Goal: Information Seeking & Learning: Learn about a topic

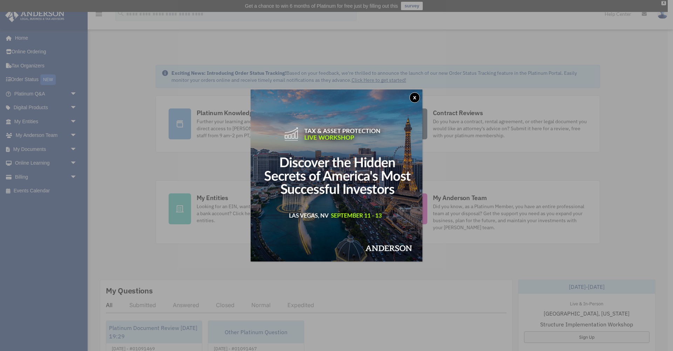
click at [413, 95] on button "x" at bounding box center [414, 97] width 11 height 11
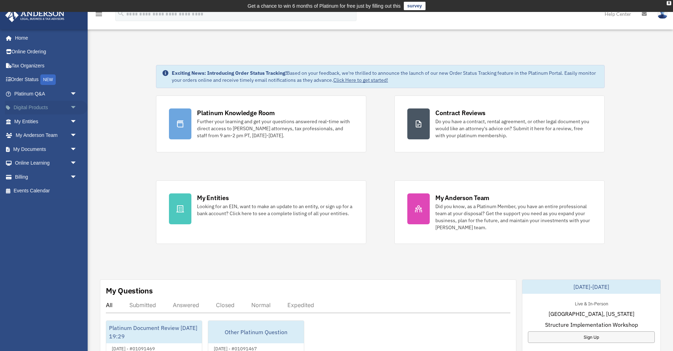
click at [74, 105] on span "arrow_drop_down" at bounding box center [77, 108] width 14 height 14
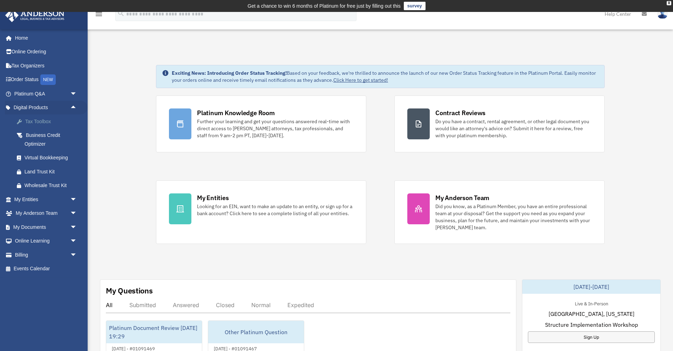
click at [45, 120] on div "Tax Toolbox" at bounding box center [52, 121] width 54 height 9
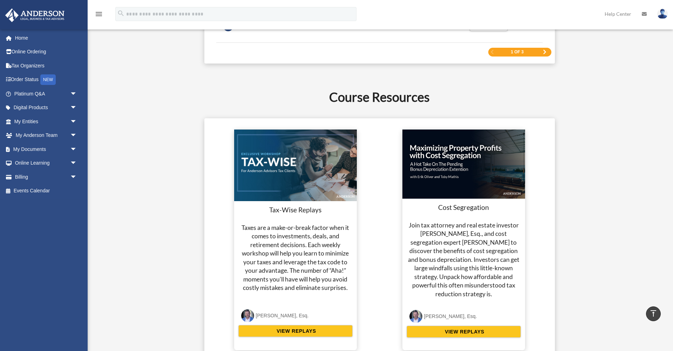
scroll to position [1222, 0]
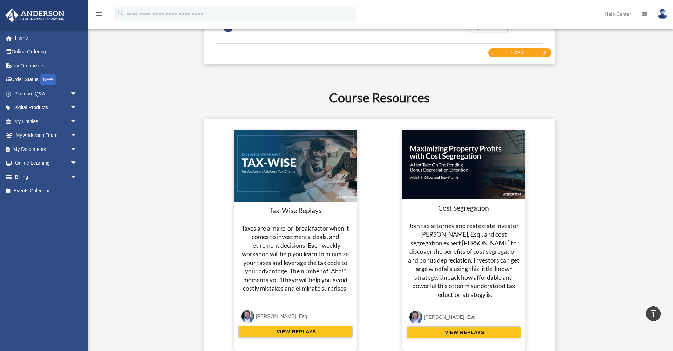
click at [544, 51] on span "Next Page" at bounding box center [545, 52] width 4 height 4
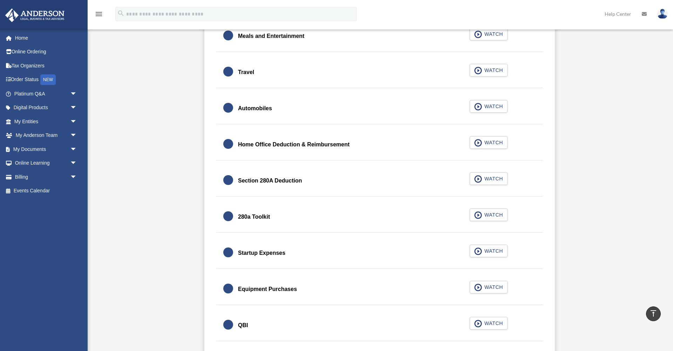
scroll to position [754, 0]
click at [492, 209] on button "WATCH" at bounding box center [489, 214] width 38 height 13
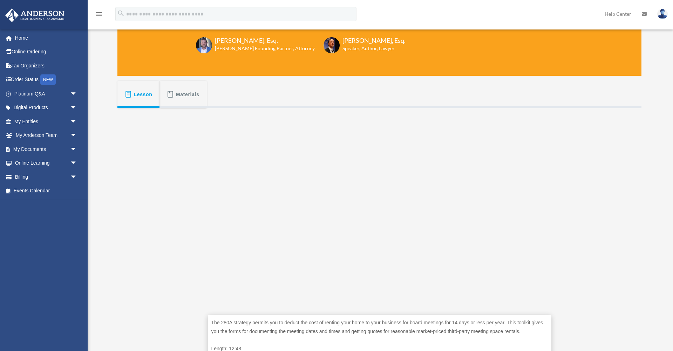
scroll to position [92, 0]
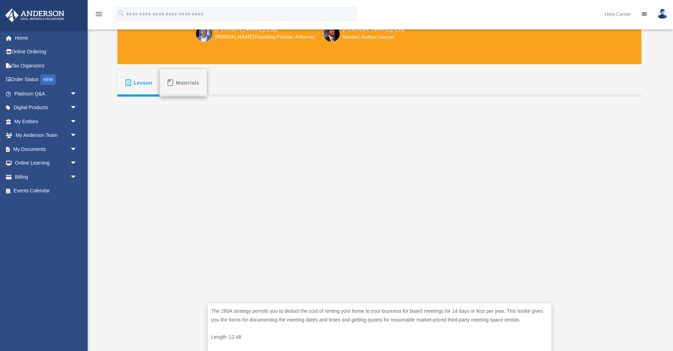
click at [200, 86] on button "Materials" at bounding box center [183, 82] width 47 height 27
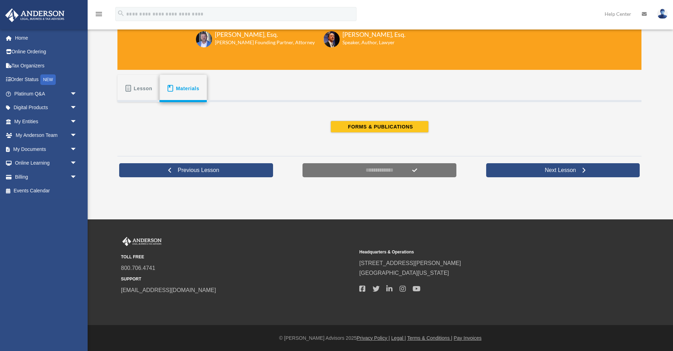
scroll to position [86, 0]
click at [345, 127] on button "FORMS & PUBLICATIONS" at bounding box center [380, 127] width 98 height 12
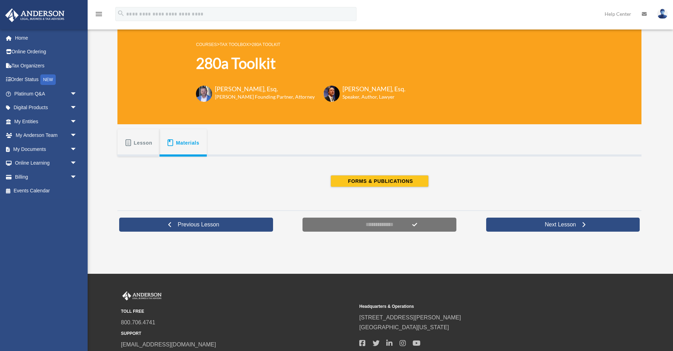
scroll to position [32, 0]
click at [138, 144] on span "Lesson" at bounding box center [143, 143] width 19 height 13
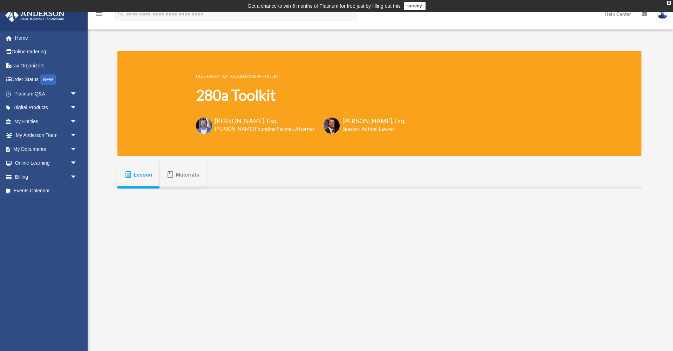
scroll to position [0, 0]
click at [79, 102] on span "arrow_drop_down" at bounding box center [77, 108] width 14 height 14
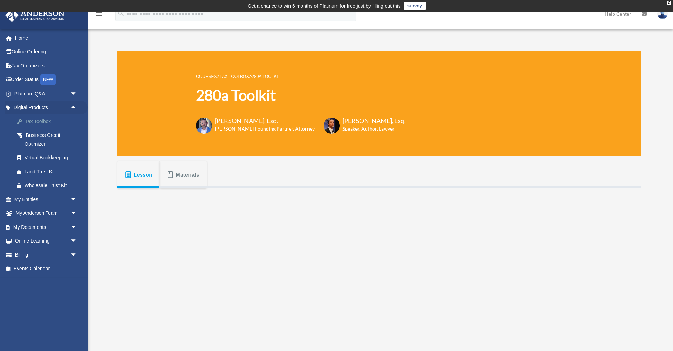
click at [57, 117] on div "Tax Toolbox" at bounding box center [52, 121] width 54 height 9
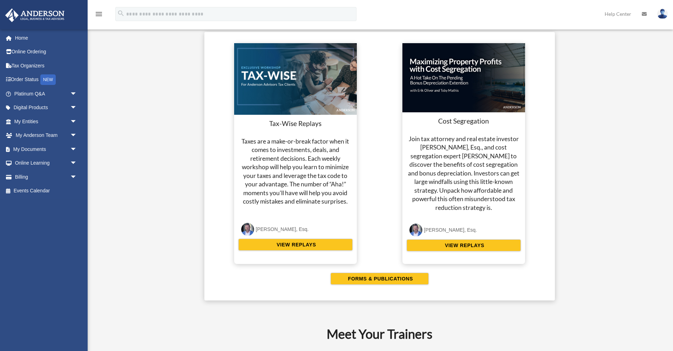
scroll to position [1301, 0]
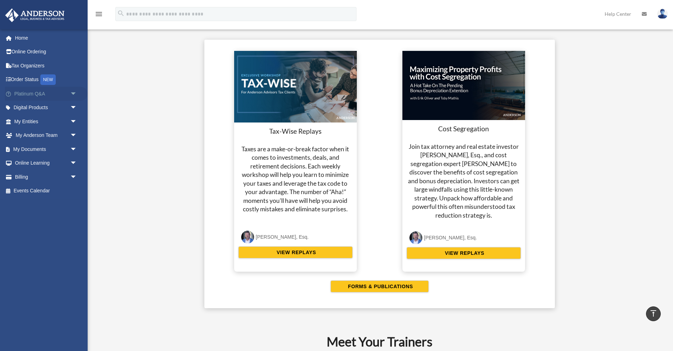
click at [72, 94] on span "arrow_drop_down" at bounding box center [77, 94] width 14 height 14
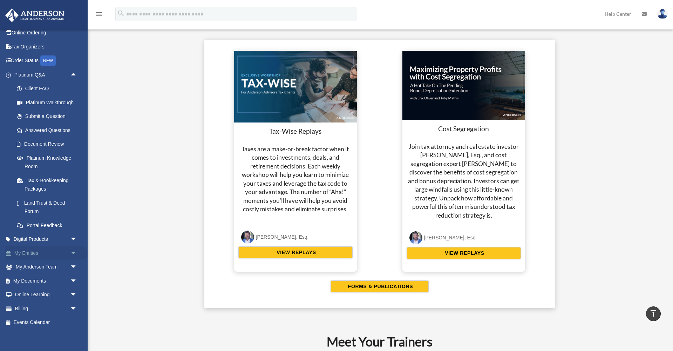
scroll to position [18, 0]
click at [622, 147] on div "Course Resources Tax-Wise Replays Taxes are a make-or-break factor when it come…" at bounding box center [379, 158] width 524 height 298
click at [62, 144] on link "Document Review" at bounding box center [49, 145] width 78 height 14
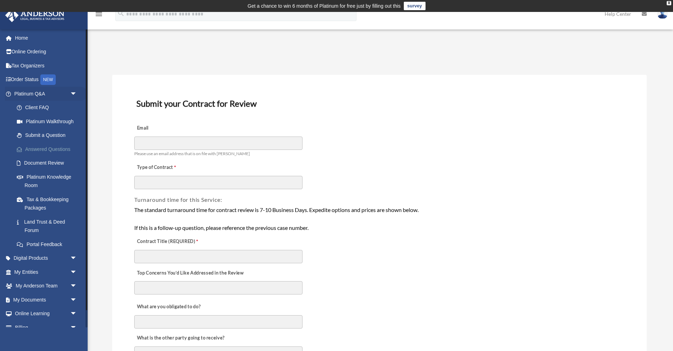
click at [35, 144] on link "Answered Questions" at bounding box center [49, 149] width 78 height 14
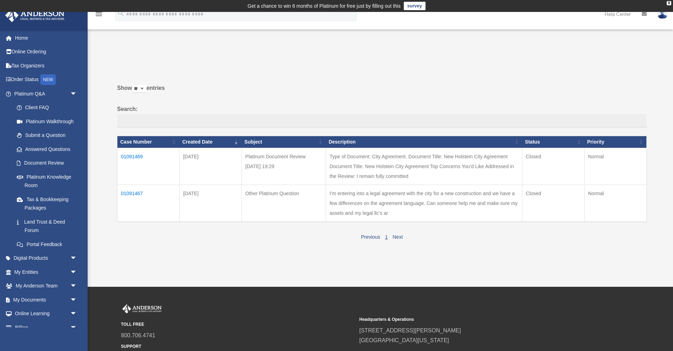
click at [139, 162] on td "01091469" at bounding box center [148, 166] width 62 height 37
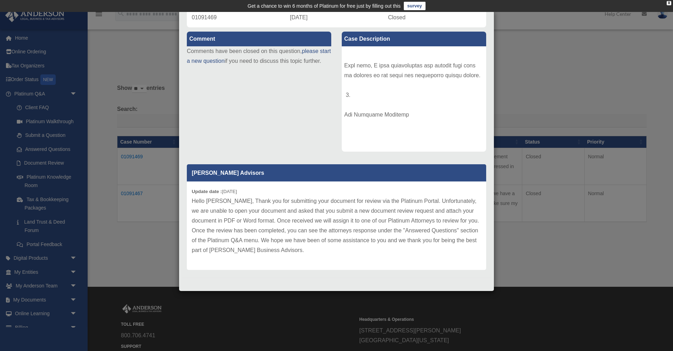
scroll to position [66, 0]
click at [155, 115] on div "Case Detail × Platinum Document Review 08/27/2025 19:29 Case Number 01091469 Cr…" at bounding box center [336, 175] width 673 height 351
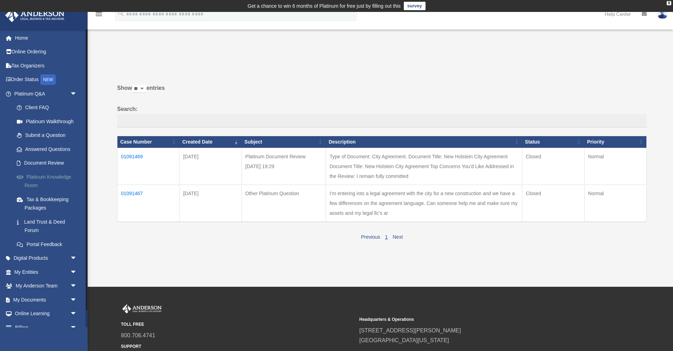
click at [65, 177] on link "Platinum Knowledge Room" at bounding box center [49, 181] width 78 height 22
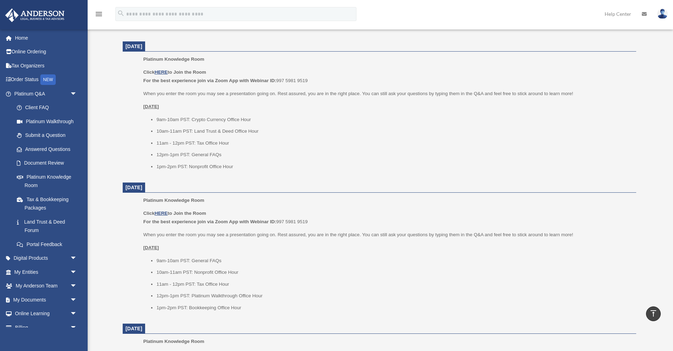
scroll to position [283, 0]
click at [259, 165] on li "1pm-2pm PST: Nonprofit Office Hour" at bounding box center [393, 166] width 475 height 8
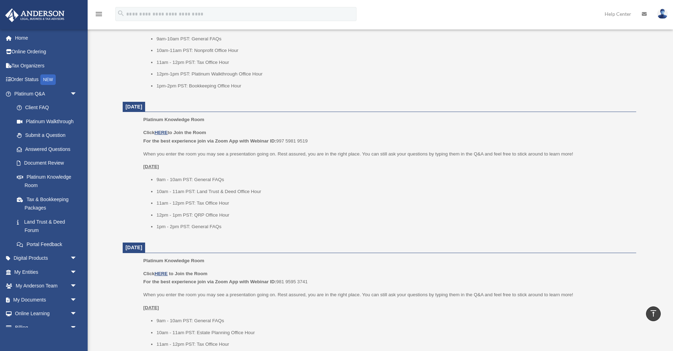
scroll to position [504, 0]
click at [73, 268] on span "arrow_drop_down" at bounding box center [77, 272] width 14 height 14
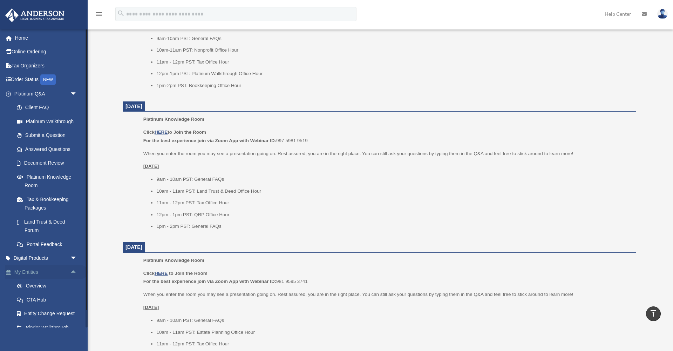
click at [72, 269] on span "arrow_drop_up" at bounding box center [77, 272] width 14 height 14
click at [72, 269] on span "arrow_drop_down" at bounding box center [77, 272] width 14 height 14
click at [74, 265] on span "arrow_drop_up" at bounding box center [77, 272] width 14 height 14
click at [74, 265] on span "arrow_drop_down" at bounding box center [77, 272] width 14 height 14
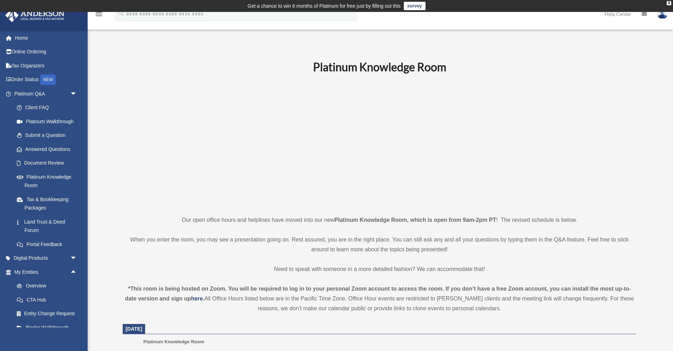
scroll to position [0, 0]
click at [71, 255] on span "arrow_drop_down" at bounding box center [77, 258] width 14 height 14
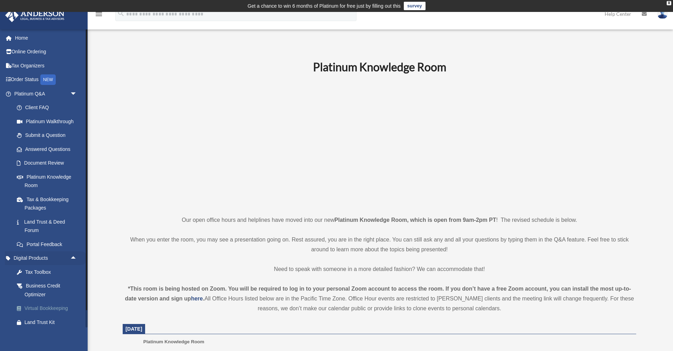
click at [49, 306] on div "Virtual Bookkeeping" at bounding box center [52, 308] width 54 height 9
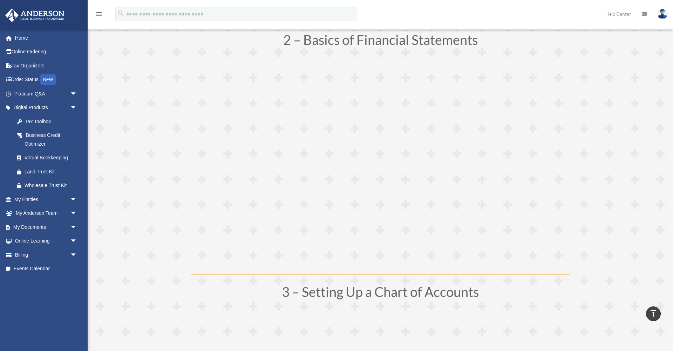
scroll to position [361, 0]
